Goal: Navigation & Orientation: Find specific page/section

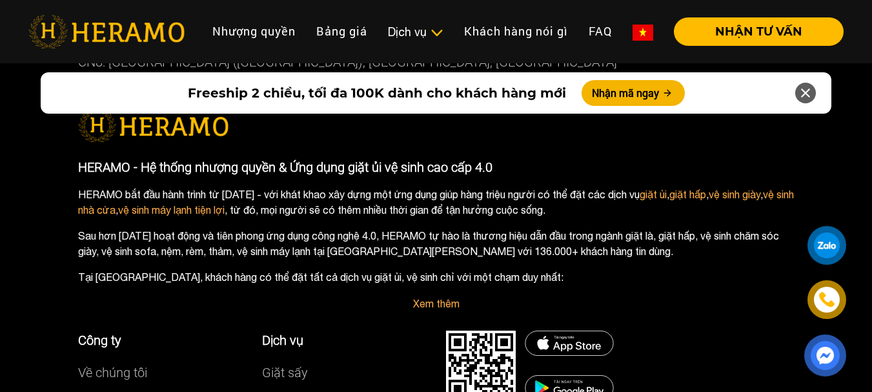
scroll to position [7279, 0]
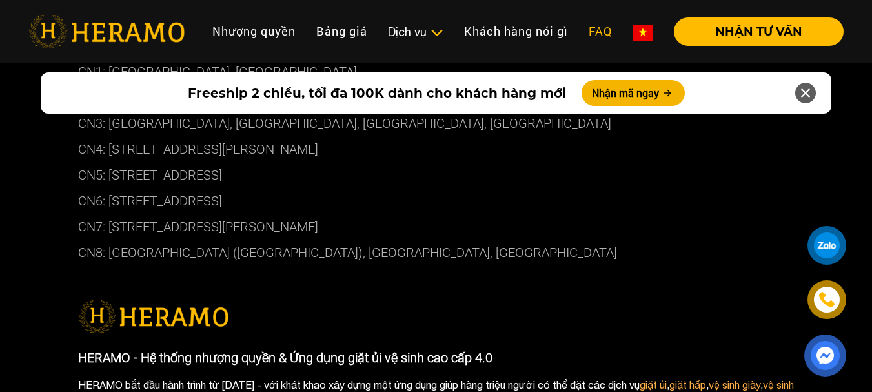
click at [611, 31] on link "FAQ" at bounding box center [600, 31] width 44 height 28
click at [600, 32] on link "FAQ" at bounding box center [600, 31] width 44 height 28
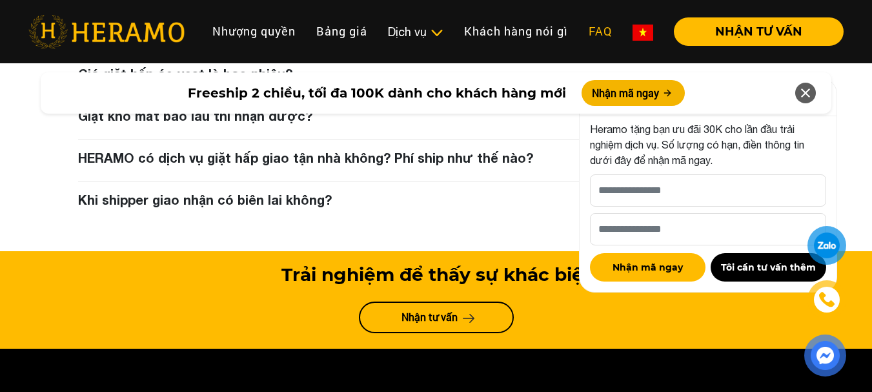
scroll to position [6621, 0]
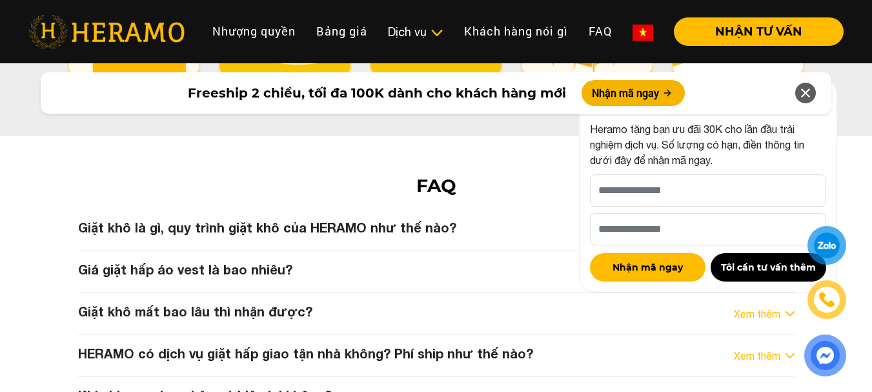
click at [811, 90] on icon at bounding box center [805, 92] width 15 height 23
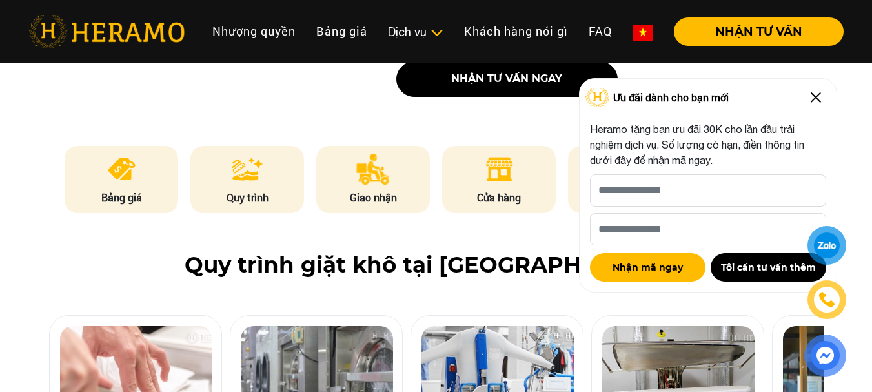
scroll to position [363, 0]
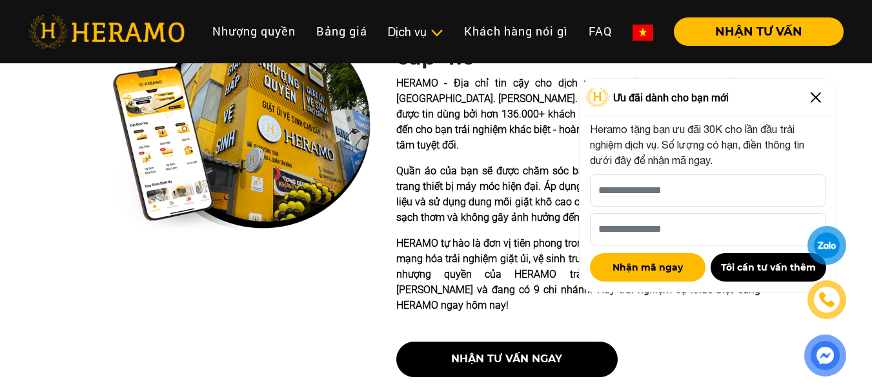
click at [812, 92] on img at bounding box center [816, 97] width 21 height 21
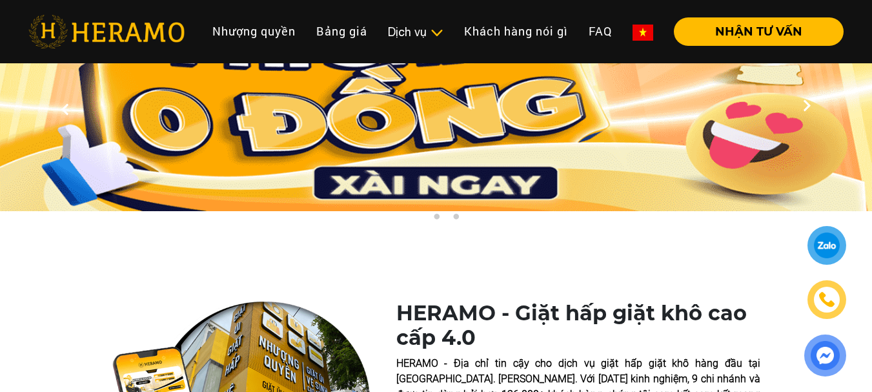
scroll to position [0, 0]
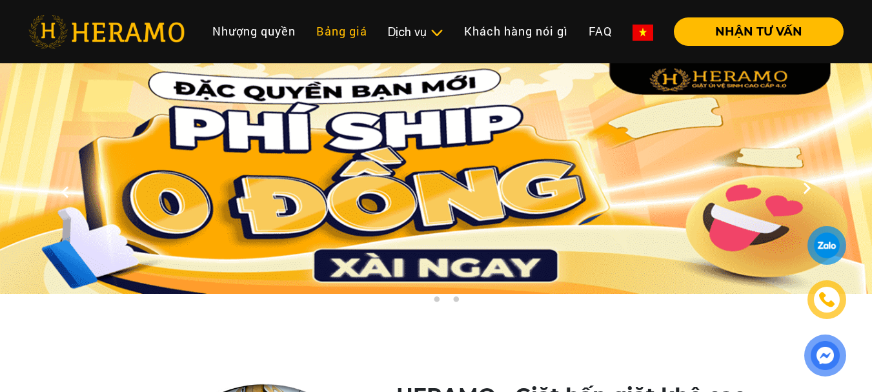
click at [335, 33] on link "Bảng giá" at bounding box center [342, 31] width 72 height 28
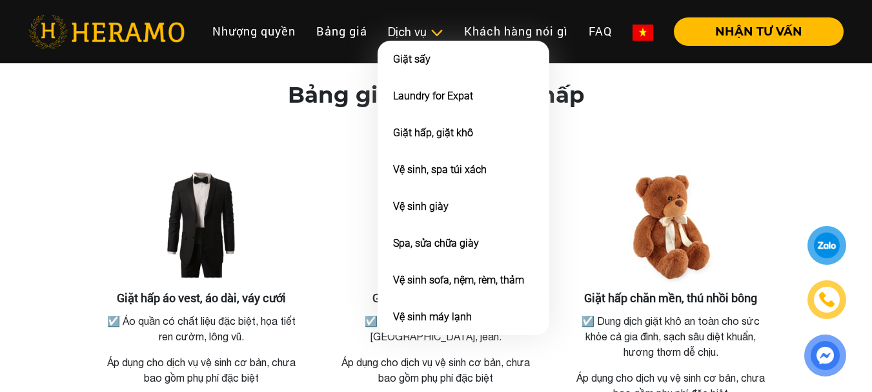
click at [394, 26] on div "Dịch vụ" at bounding box center [416, 31] width 56 height 17
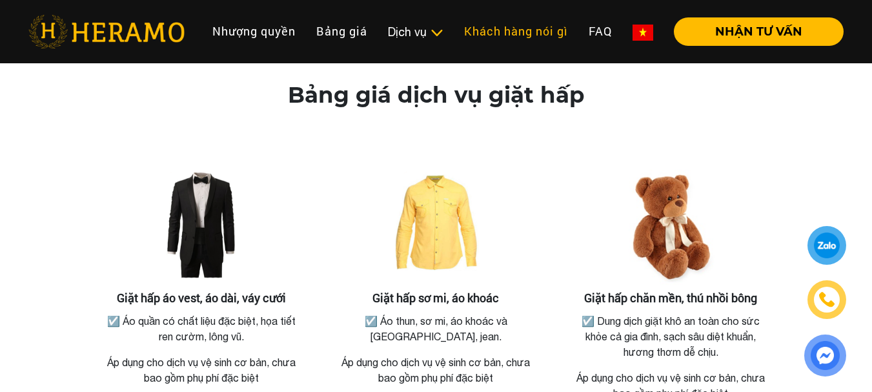
click at [495, 26] on link "Khách hàng nói gì" at bounding box center [516, 31] width 125 height 28
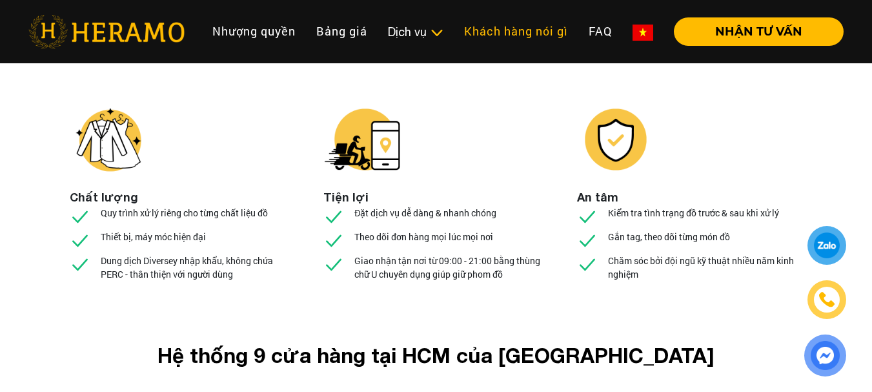
scroll to position [4867, 0]
